Goal: Information Seeking & Learning: Understand process/instructions

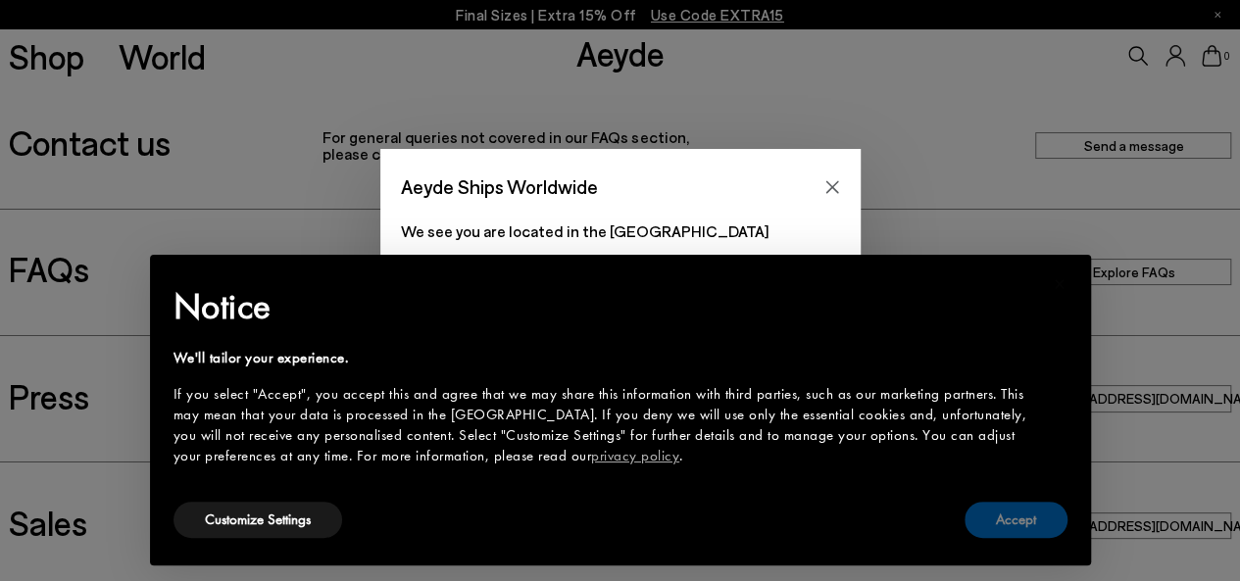
click at [827, 187] on icon "Close" at bounding box center [832, 187] width 16 height 16
click at [1001, 518] on button "Accept" at bounding box center [1015, 520] width 103 height 36
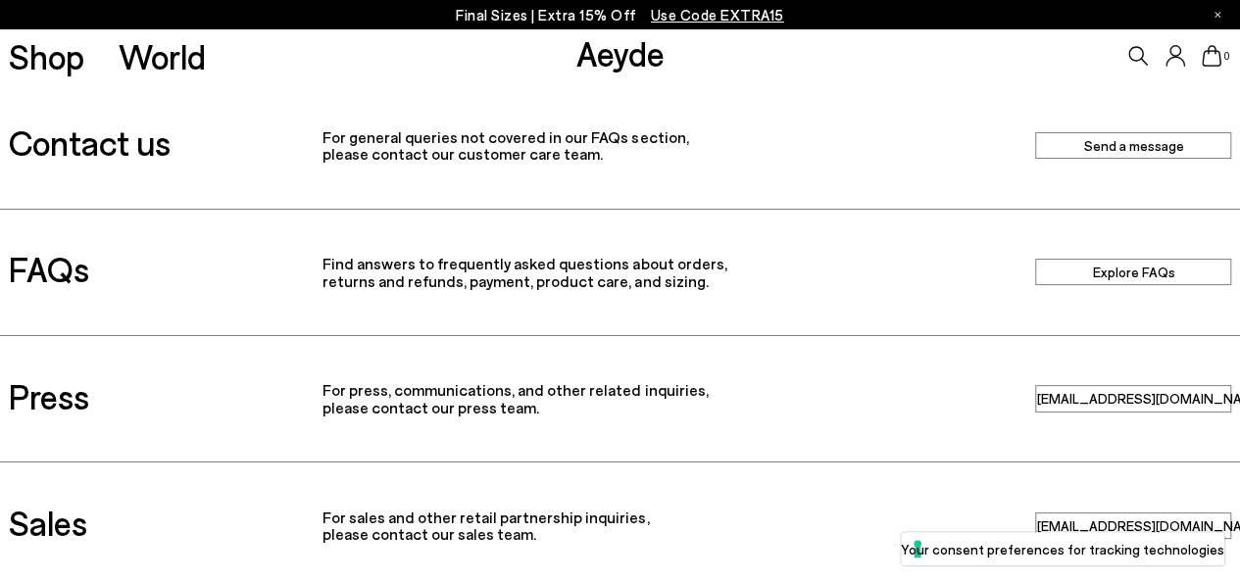
click at [1160, 270] on link "Explore FAQs" at bounding box center [1133, 272] width 196 height 26
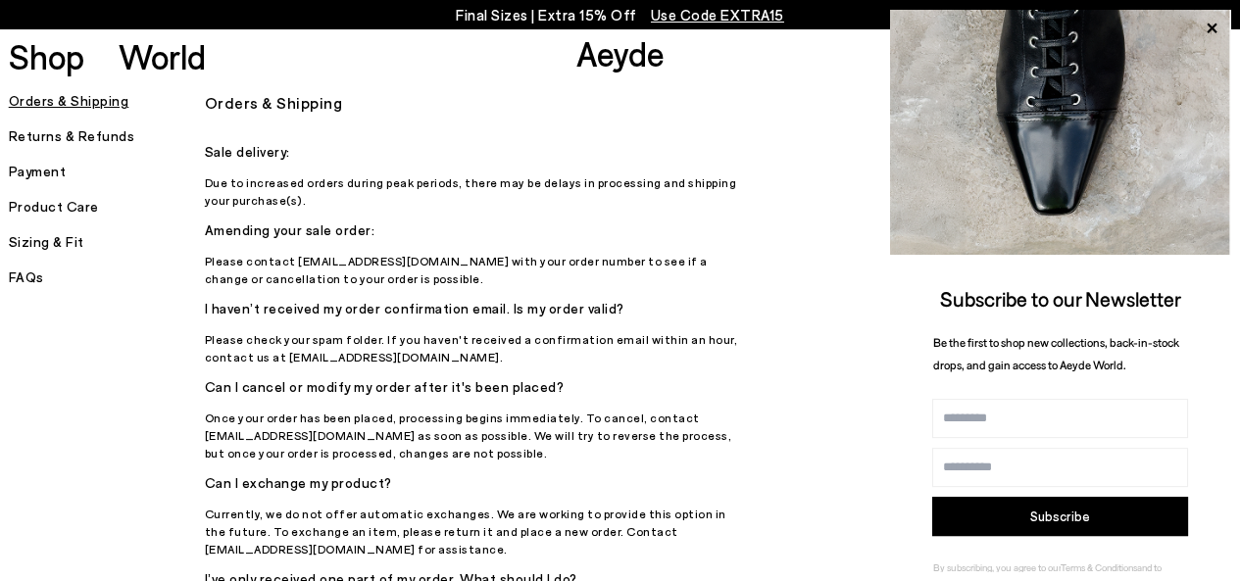
click at [106, 135] on h5 "Returns & Refunds" at bounding box center [107, 136] width 196 height 27
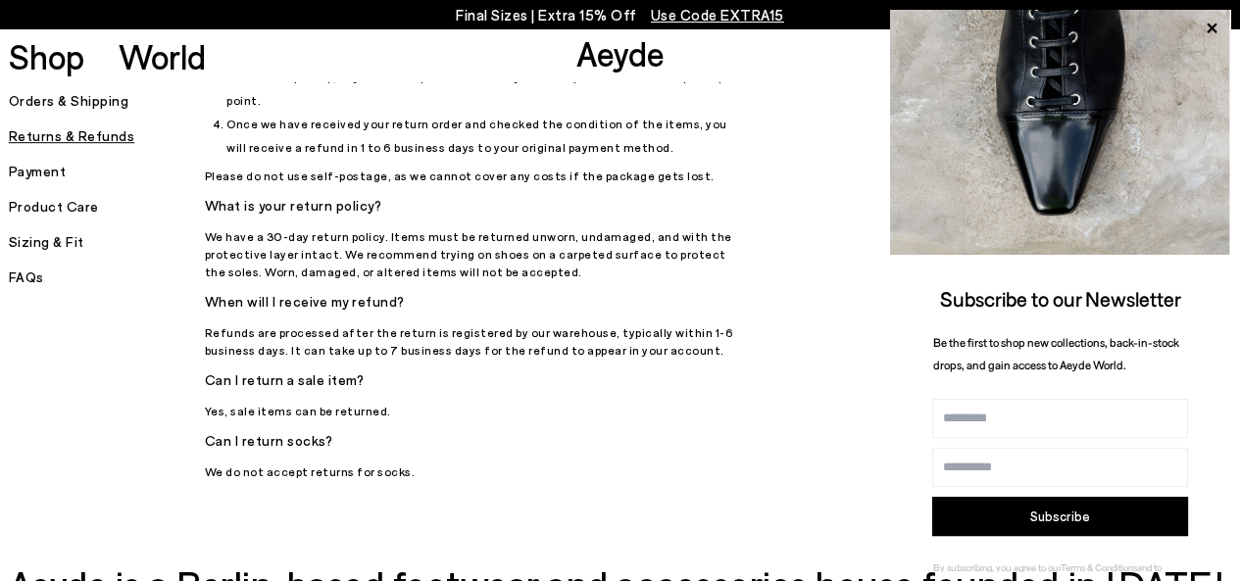
scroll to position [535, 0]
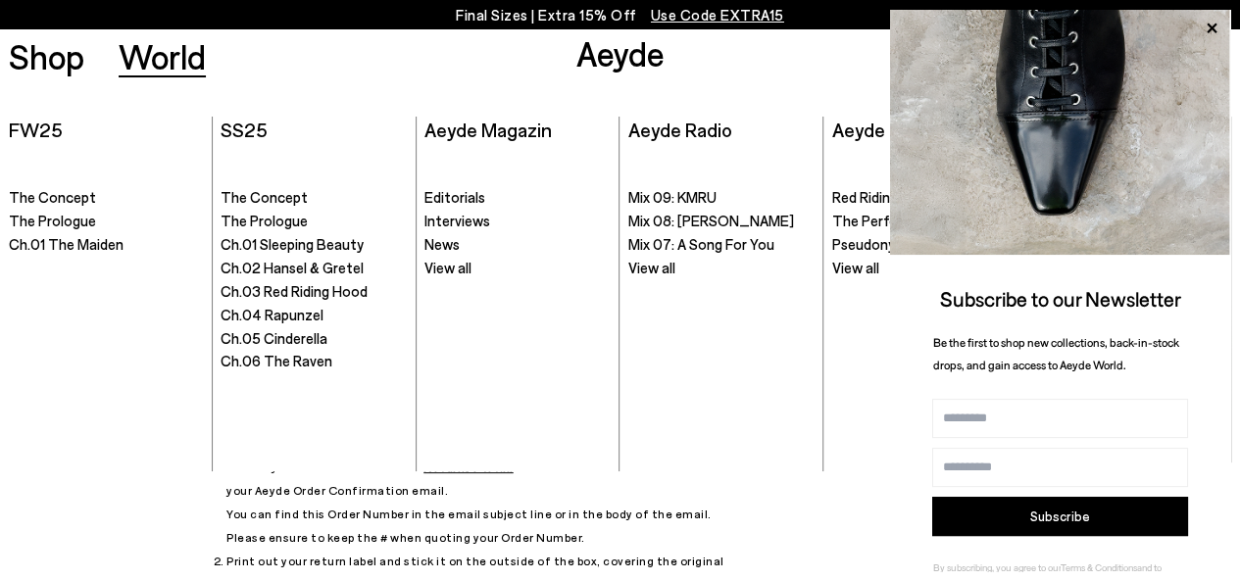
click at [1213, 25] on icon at bounding box center [1211, 28] width 25 height 25
click at [1213, 27] on icon at bounding box center [1211, 28] width 25 height 25
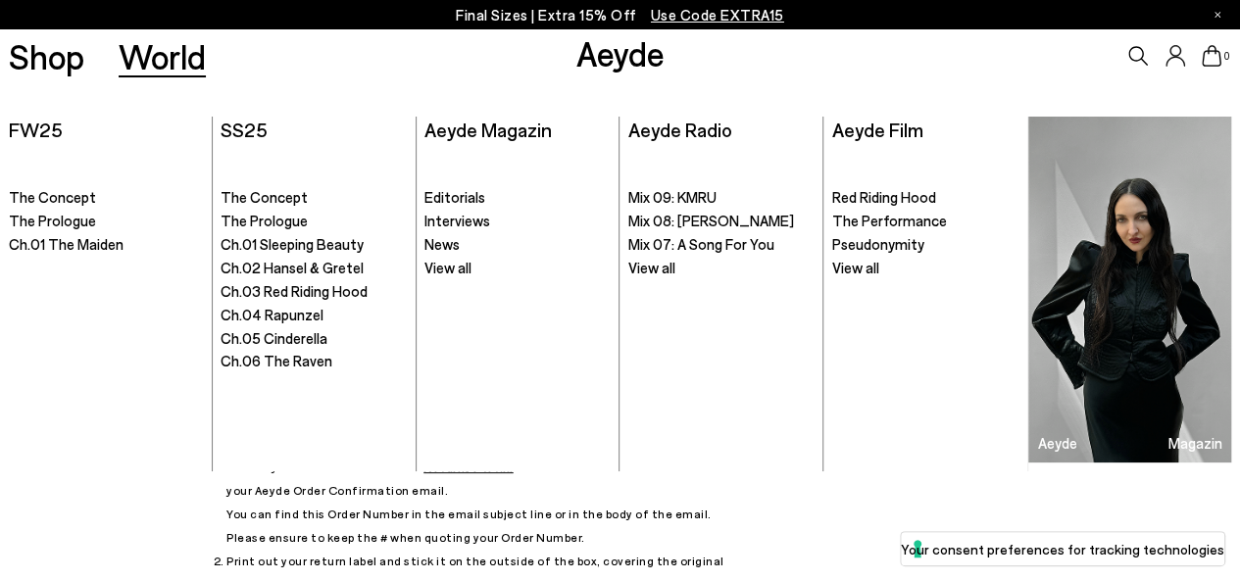
scroll to position [1019, 0]
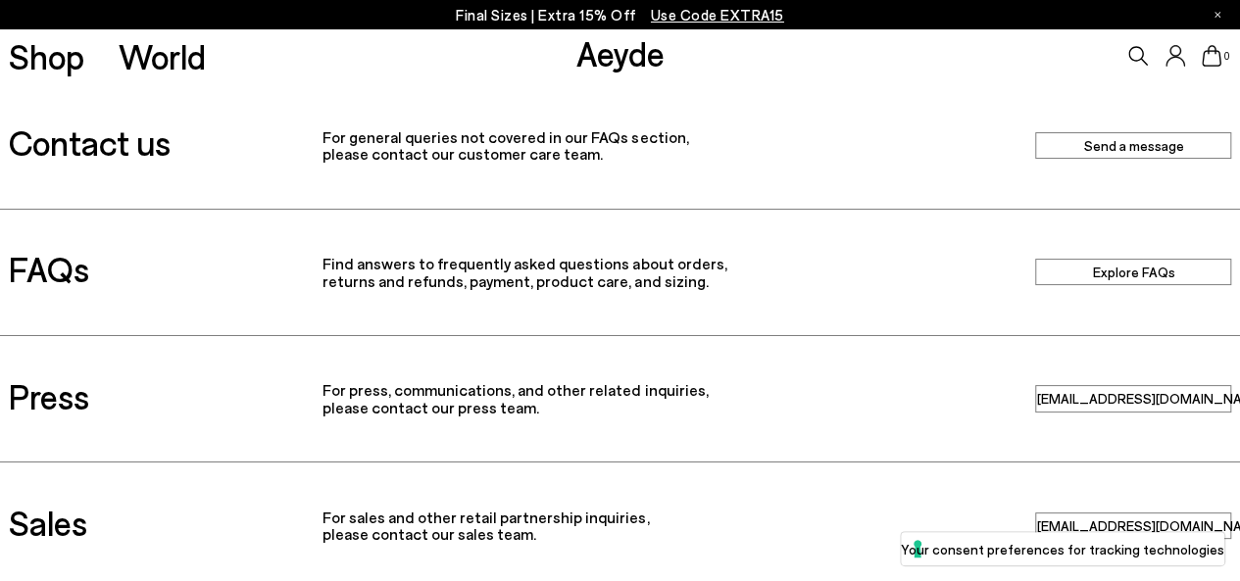
click at [1108, 146] on link "Send a message" at bounding box center [1133, 145] width 196 height 26
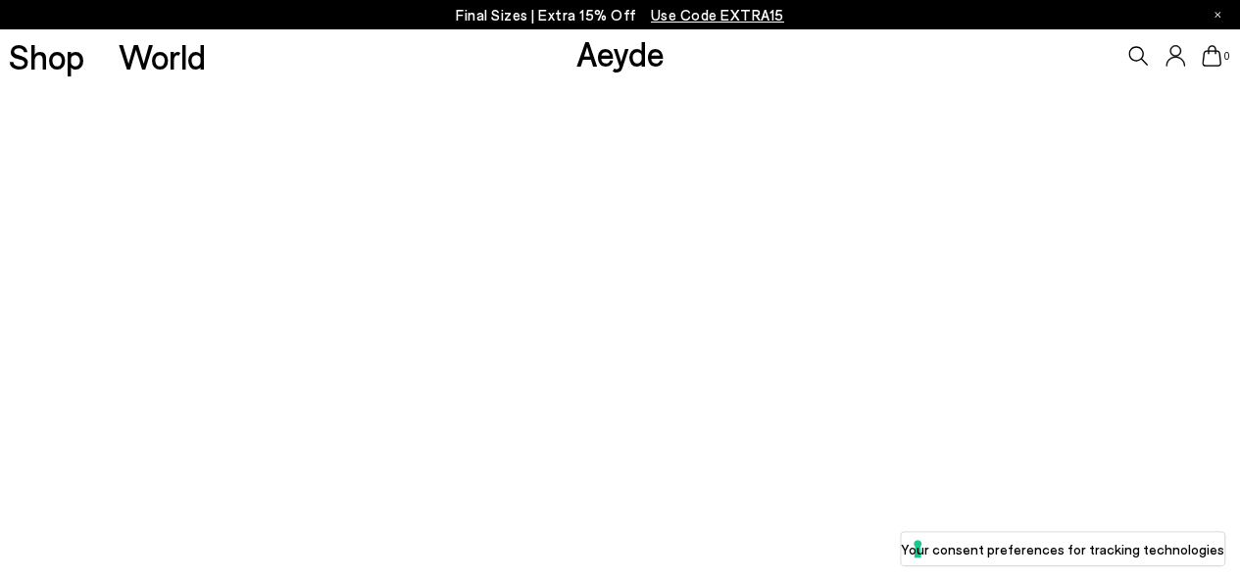
scroll to position [353, 0]
